Goal: Find contact information: Obtain details needed to contact an individual or organization

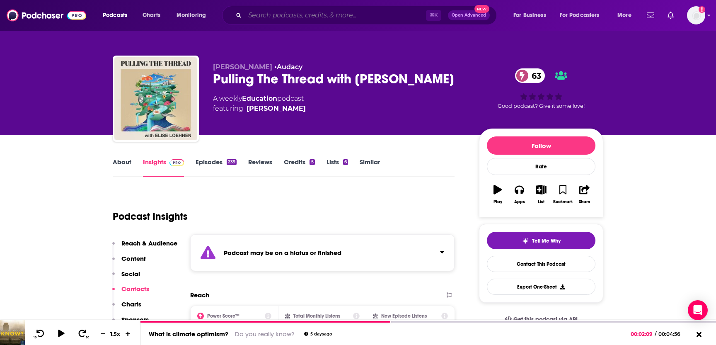
click at [284, 14] on input "Search podcasts, credits, & more..." at bounding box center [335, 15] width 181 height 13
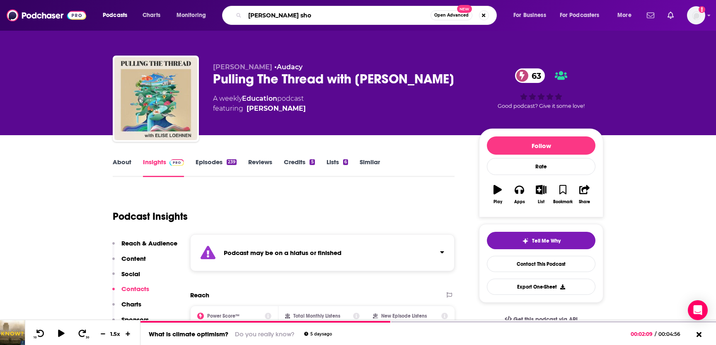
type input "[PERSON_NAME] show"
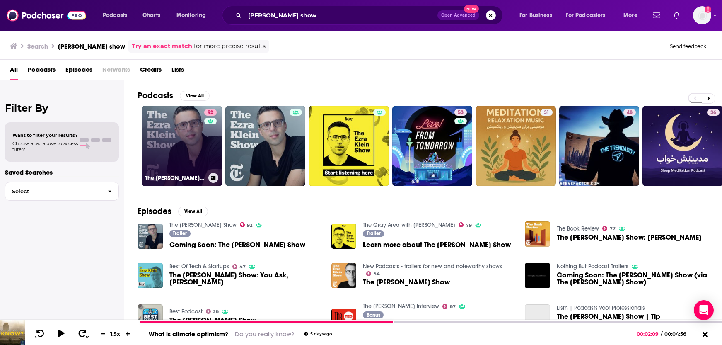
click at [178, 144] on link "92 The [PERSON_NAME] Show" at bounding box center [182, 146] width 80 height 80
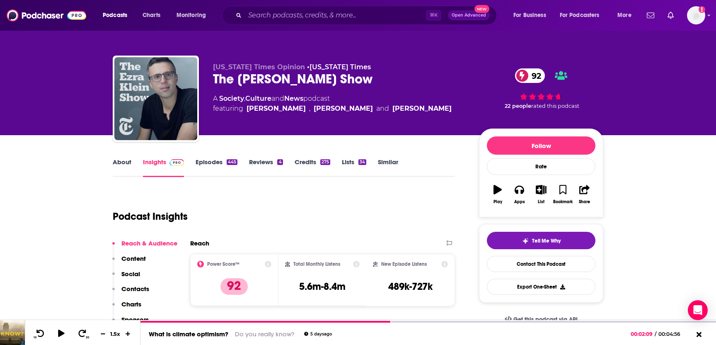
click at [138, 288] on p "Contacts" at bounding box center [135, 289] width 28 height 8
click at [126, 290] on p "Contacts" at bounding box center [135, 289] width 28 height 8
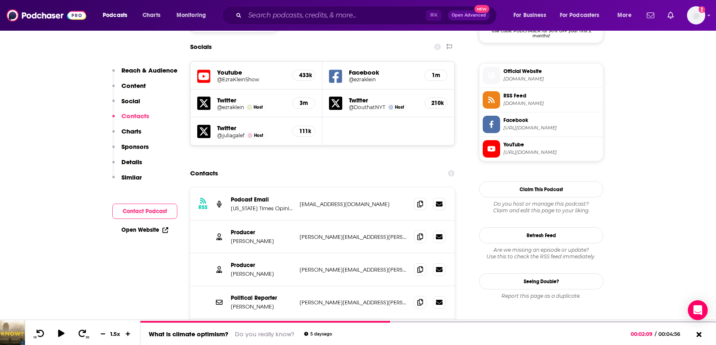
scroll to position [722, 0]
click at [419, 265] on icon at bounding box center [420, 268] width 6 height 7
